Goal: Information Seeking & Learning: Learn about a topic

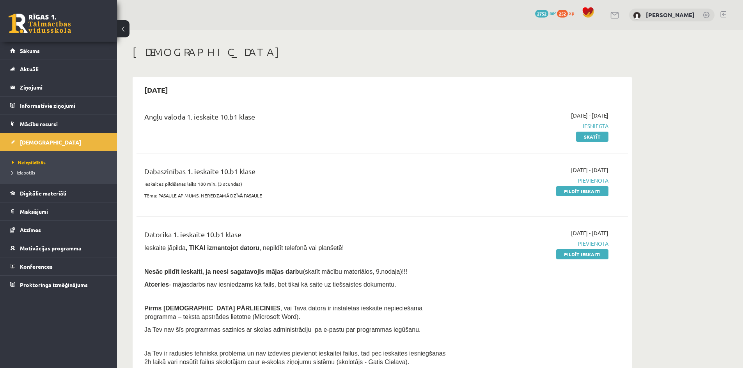
click at [44, 143] on link "[DEMOGRAPHIC_DATA]" at bounding box center [58, 142] width 97 height 18
drag, startPoint x: 156, startPoint y: 195, endPoint x: 265, endPoint y: 191, distance: 109.2
click at [265, 191] on div "Dabaszinības 1. ieskaite 10.b1 klase Ieskaites pildīšanas laiks 180 min. (3 stu…" at bounding box center [296, 185] width 317 height 38
copy p ": PASAULE AP MUMS. NEREDZAMĀ DZĪVĀ PASAULE"
click at [300, 188] on div "Dabaszinības 1. ieskaite 10.b1 klase Ieskaites pildīšanas laiks 180 min. (3 stu…" at bounding box center [296, 185] width 317 height 38
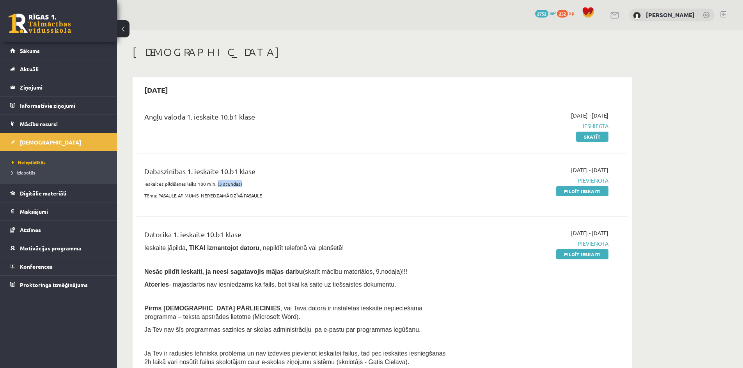
drag, startPoint x: 216, startPoint y: 184, endPoint x: 248, endPoint y: 182, distance: 32.4
click at [248, 182] on p "Ieskaites pildīšanas laiks 180 min. (3 stundas)" at bounding box center [296, 184] width 305 height 7
click at [39, 198] on link "Digitālie materiāli" at bounding box center [58, 193] width 97 height 18
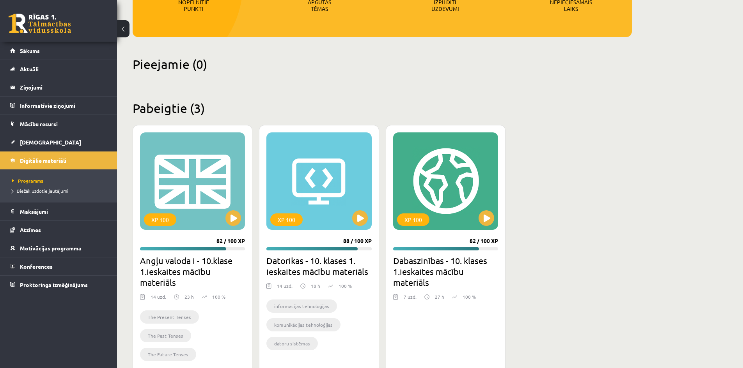
scroll to position [156, 0]
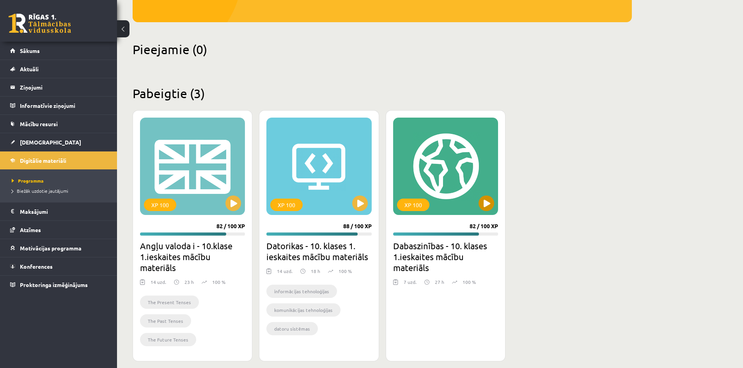
click at [451, 170] on div "XP 100" at bounding box center [445, 166] width 105 height 97
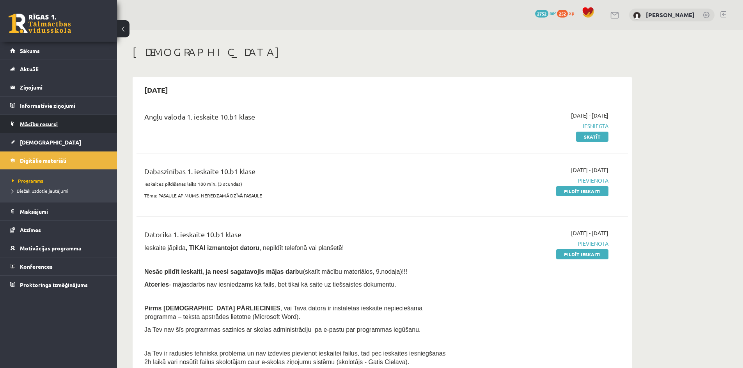
click at [44, 121] on span "Mācību resursi" at bounding box center [39, 123] width 38 height 7
